Goal: Information Seeking & Learning: Learn about a topic

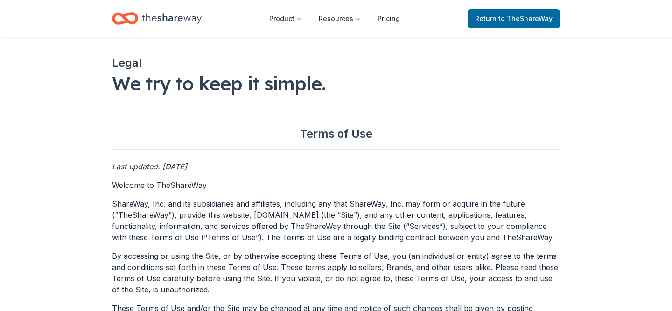
click at [174, 23] on icon "Home" at bounding box center [172, 18] width 60 height 19
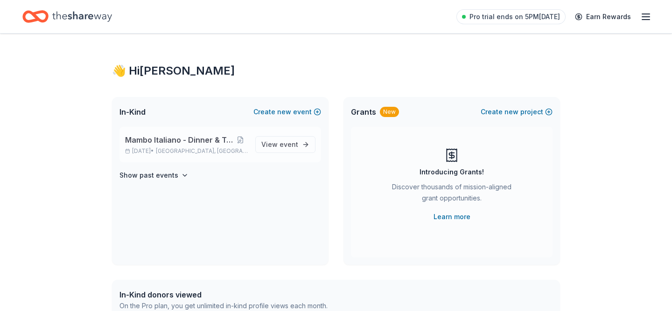
click at [175, 145] on span "Mambo Italiano - Dinner & Tricky Tray" at bounding box center [179, 139] width 108 height 11
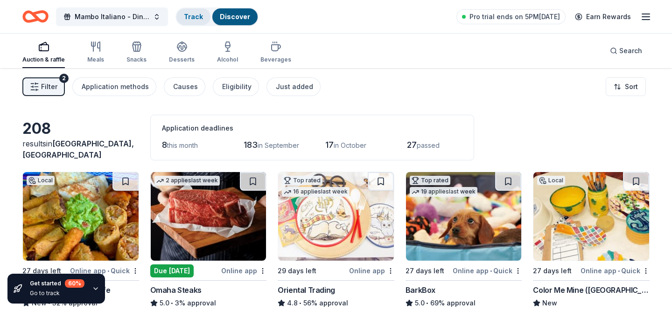
click at [198, 18] on link "Track" at bounding box center [193, 17] width 19 height 8
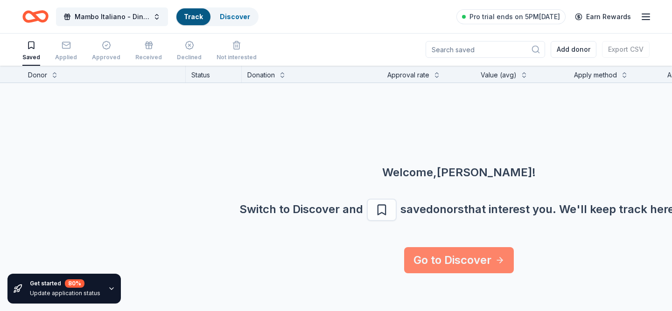
click at [435, 261] on link "Go to Discover" at bounding box center [459, 260] width 110 height 26
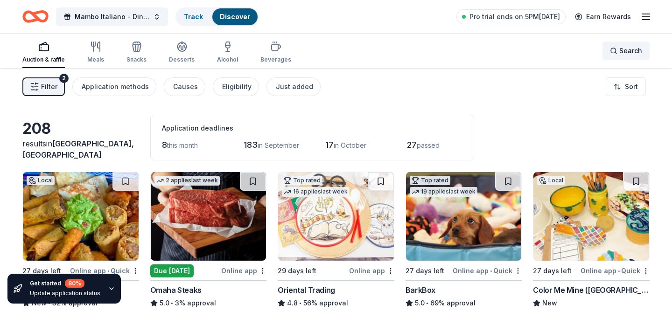
click at [623, 48] on span "Search" at bounding box center [630, 50] width 23 height 11
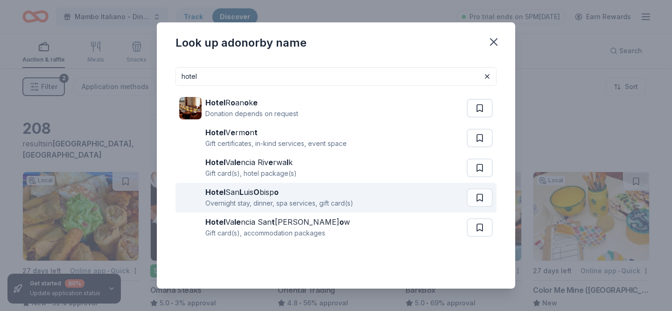
scroll to position [2, 0]
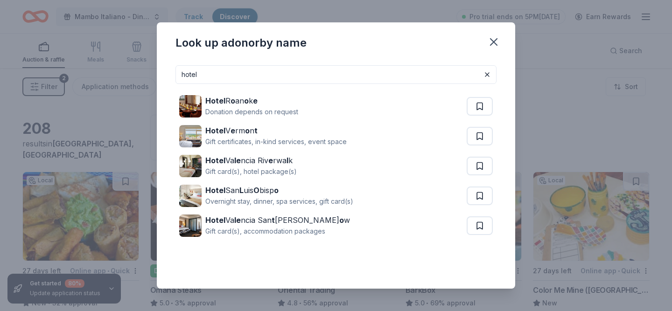
click at [239, 76] on input "hotel" at bounding box center [336, 74] width 321 height 19
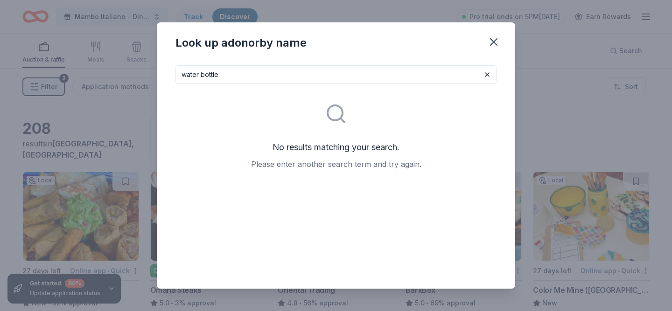
click at [218, 72] on input "water bottle" at bounding box center [336, 74] width 321 height 19
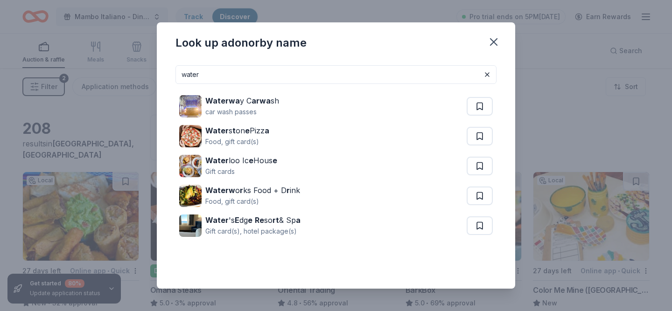
click at [231, 79] on input "water" at bounding box center [336, 74] width 321 height 19
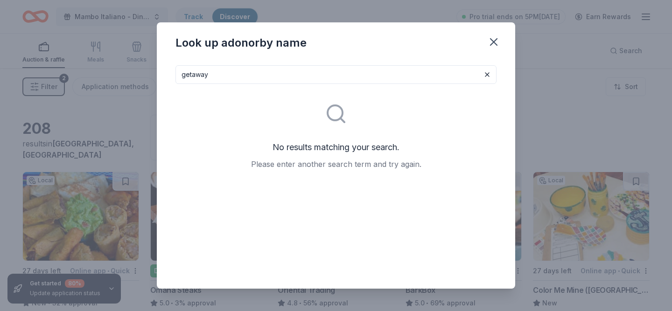
click at [210, 75] on input "getaway" at bounding box center [336, 74] width 321 height 19
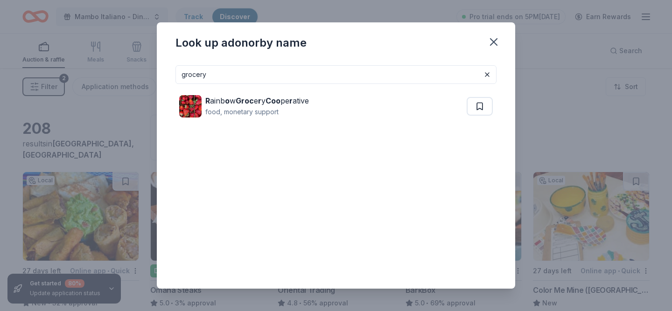
type input "grocery"
